Goal: Transaction & Acquisition: Download file/media

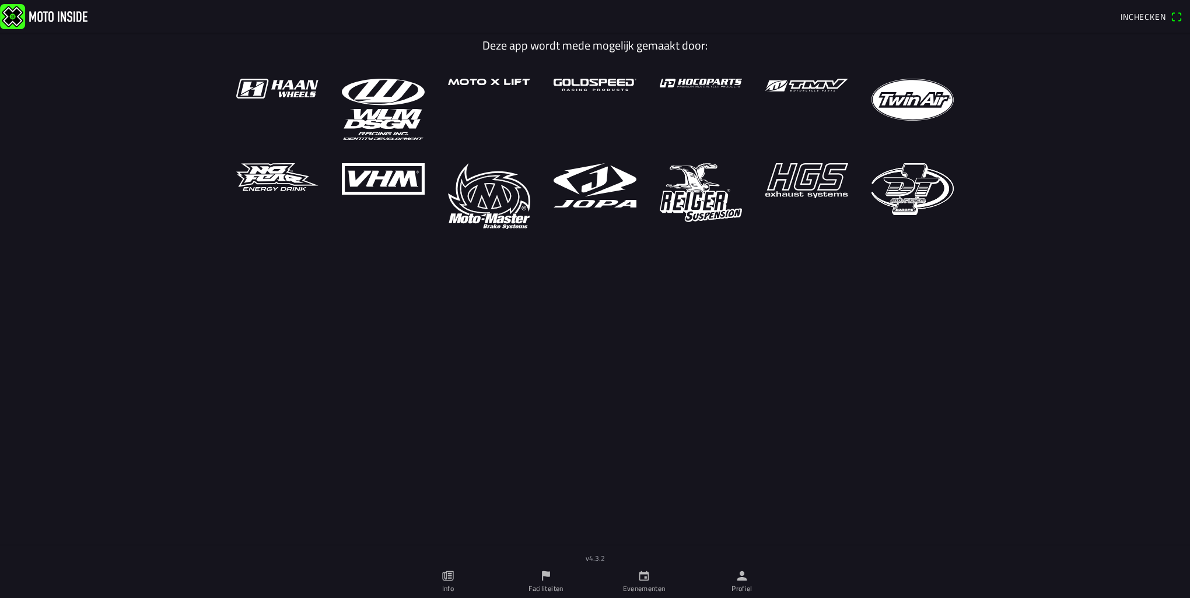
click at [750, 584] on ion-label "Profiel" at bounding box center [741, 589] width 21 height 10
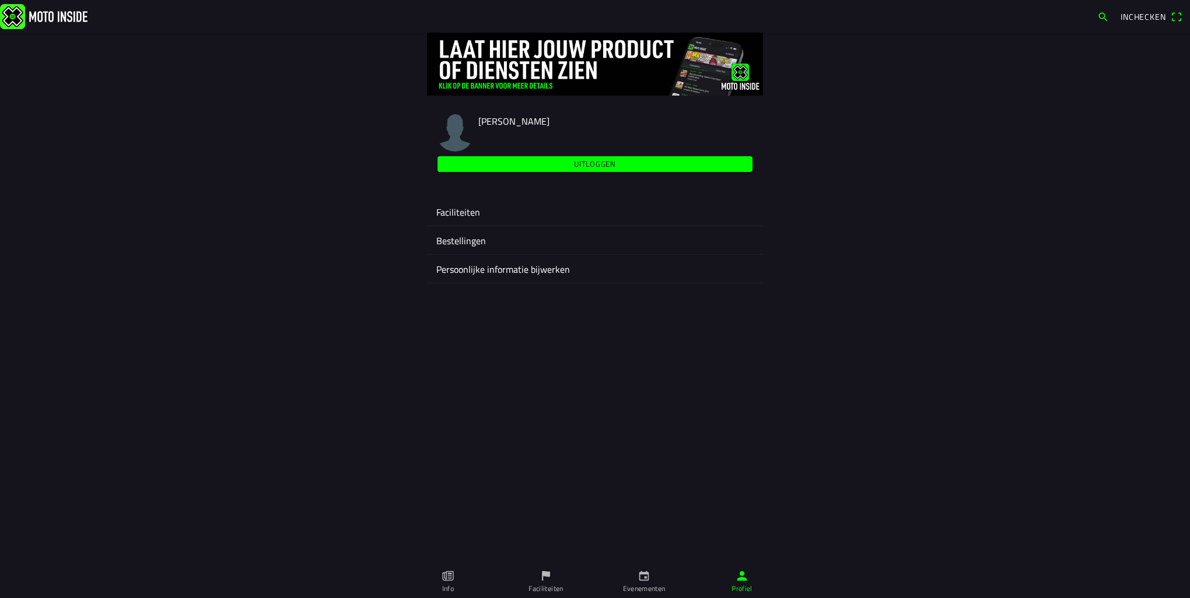
click at [475, 213] on ion-label "Faciliteiten" at bounding box center [594, 212] width 317 height 14
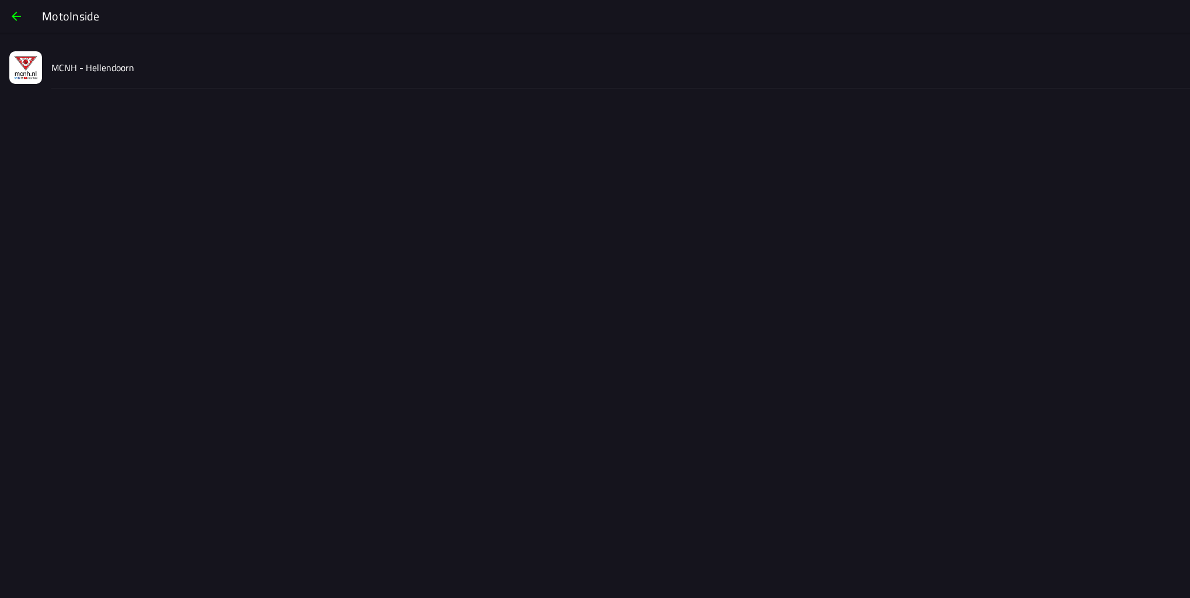
click at [124, 79] on div "MCNH - Hellendoorn" at bounding box center [615, 67] width 1129 height 41
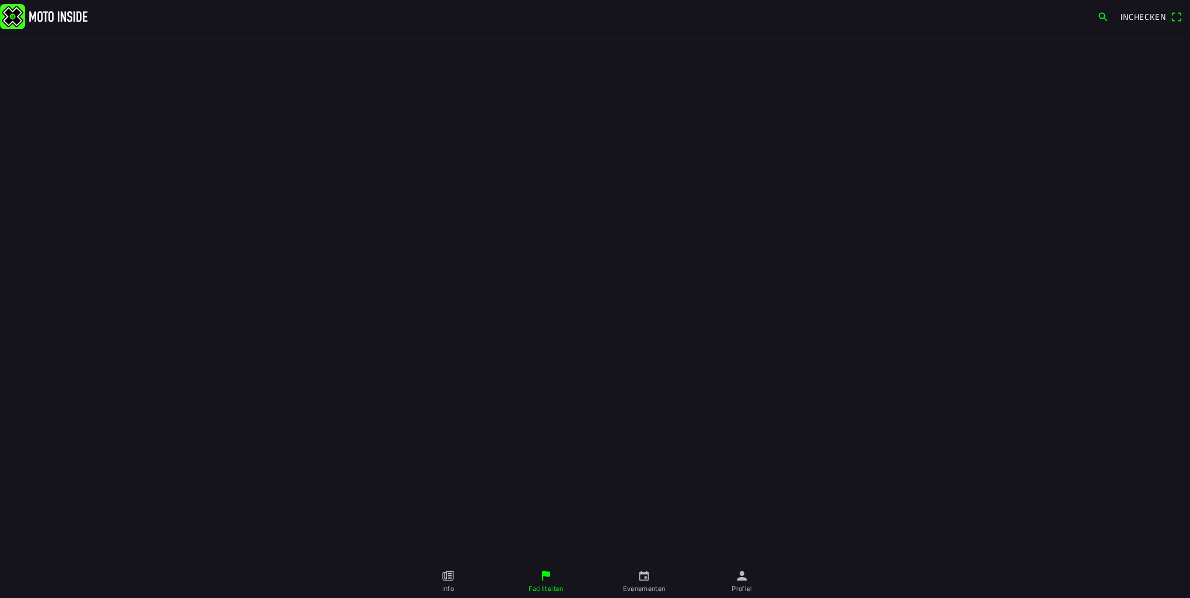
click at [735, 584] on ion-label "Profiel" at bounding box center [741, 589] width 21 height 10
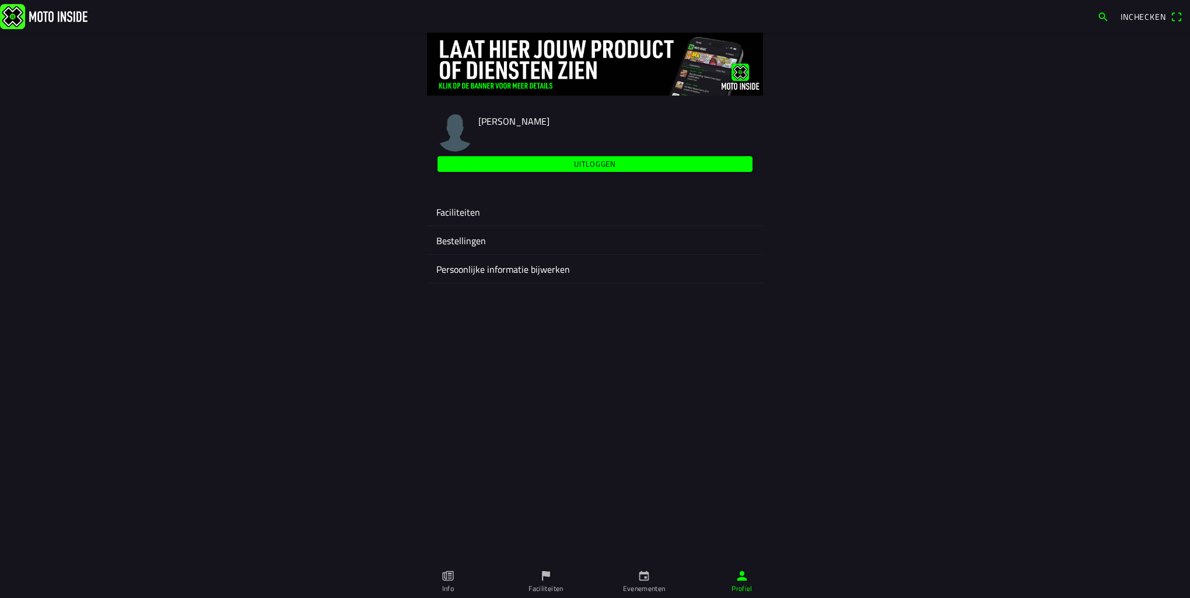
click at [649, 584] on ion-label "Evenementen" at bounding box center [644, 589] width 43 height 10
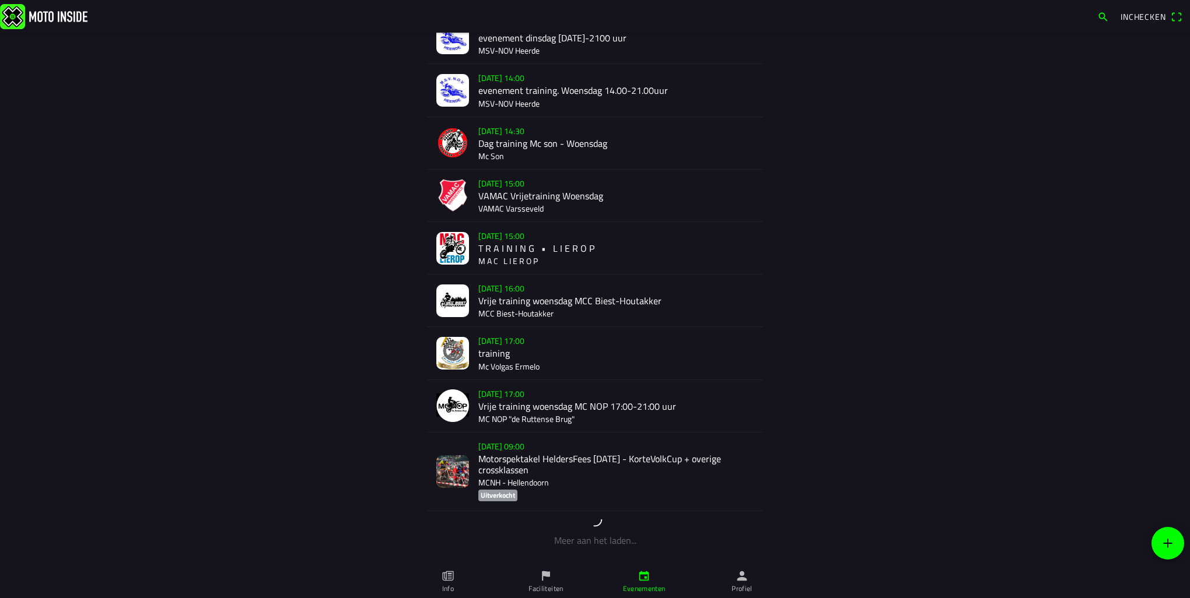
scroll to position [135, 0]
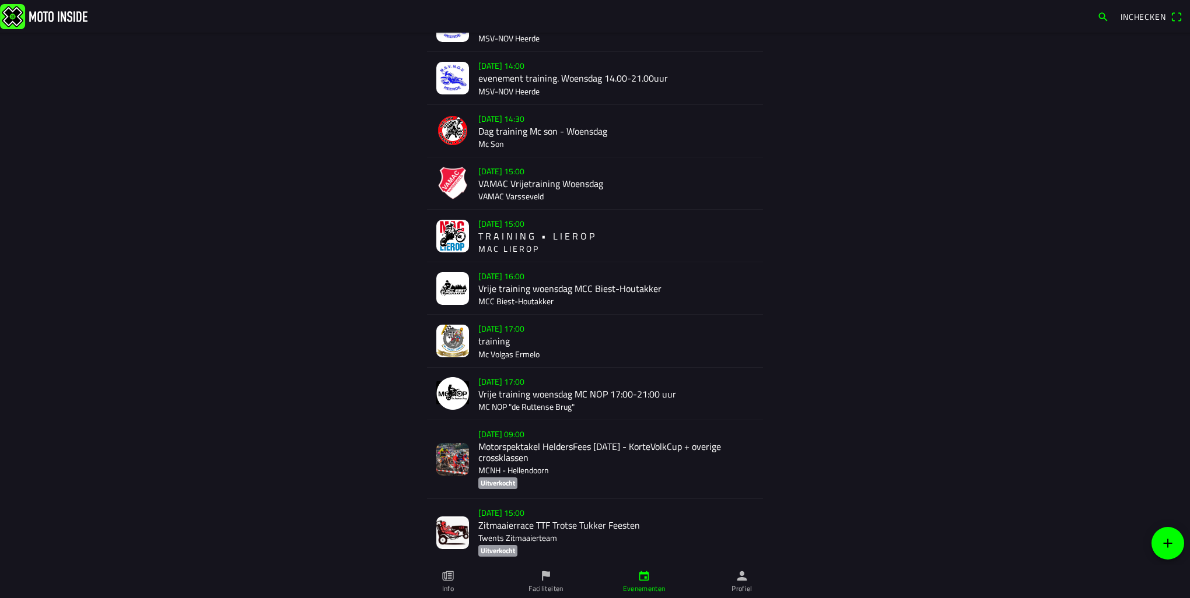
click at [569, 463] on div "[DATE] 09:00 Motorspektakel HeldersFees [DATE] - KorteVolkCup + overige crosskl…" at bounding box center [615, 460] width 275 height 78
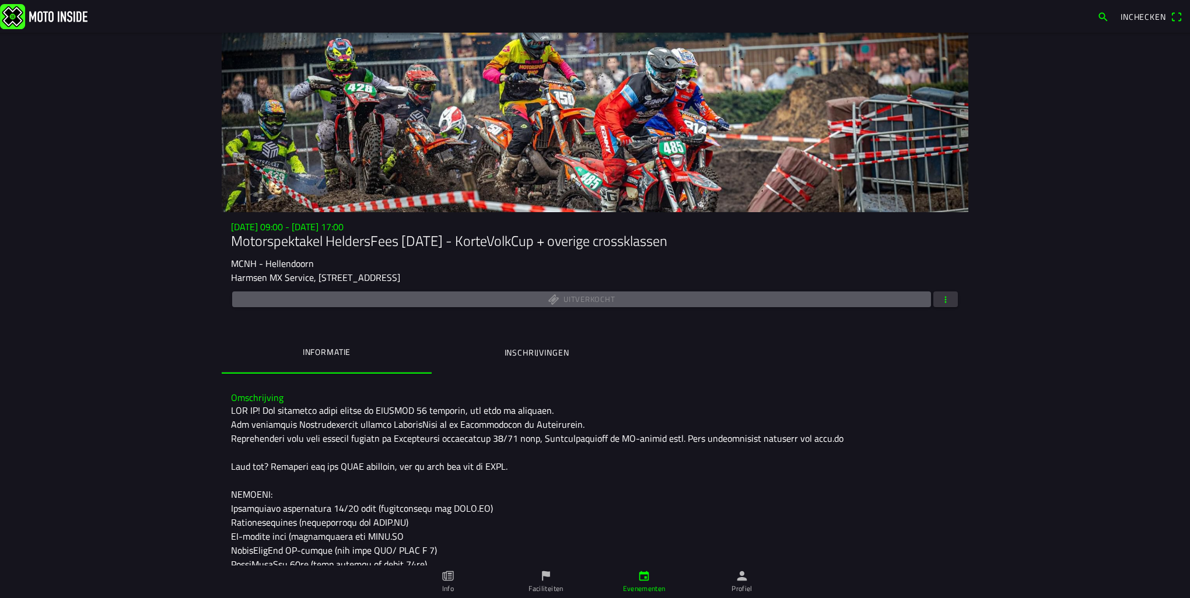
click at [943, 304] on span "button" at bounding box center [945, 300] width 10 height 16
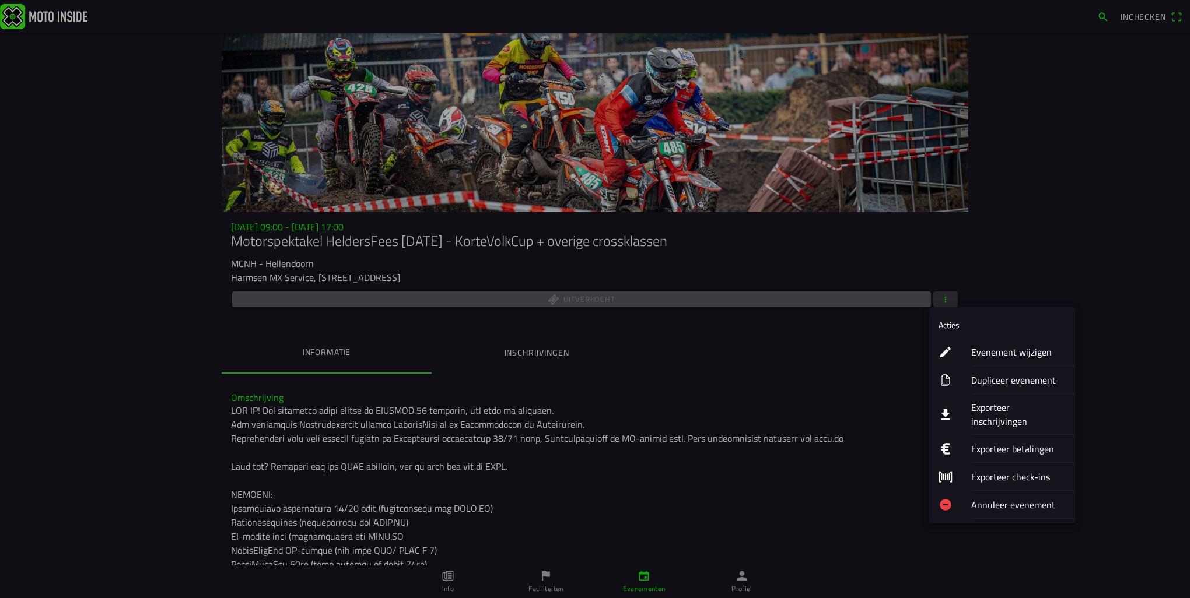
click at [1008, 410] on ion-label "Exporteer inschrijvingen" at bounding box center [1018, 415] width 94 height 28
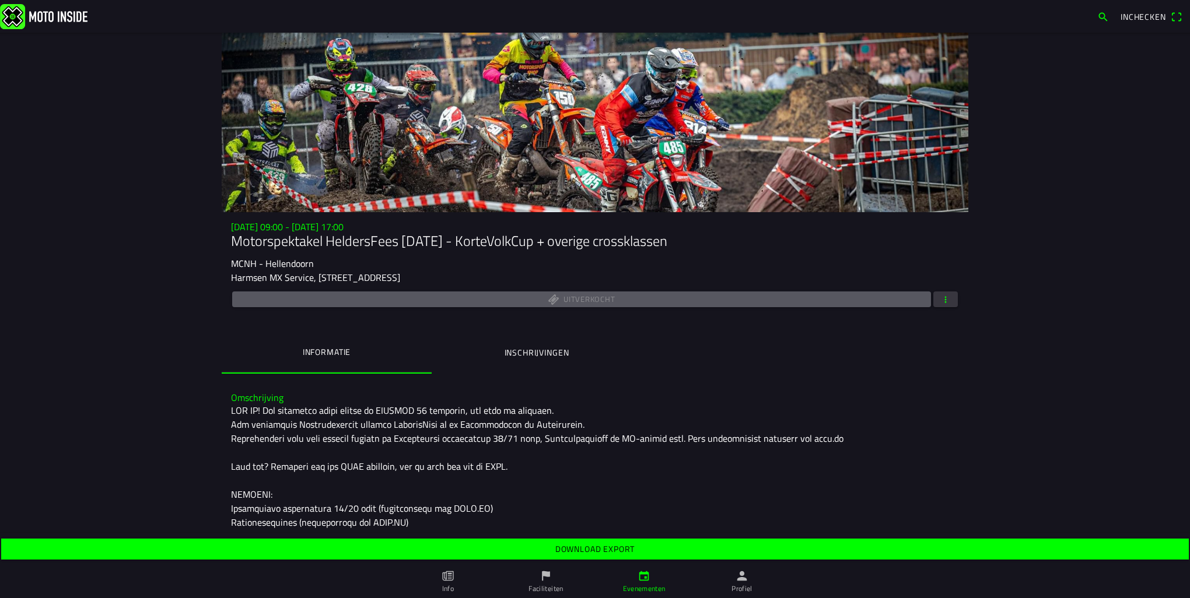
click at [0, 0] on slot "Download export" at bounding box center [0, 0] width 0 height 0
